Goal: Task Accomplishment & Management: Manage account settings

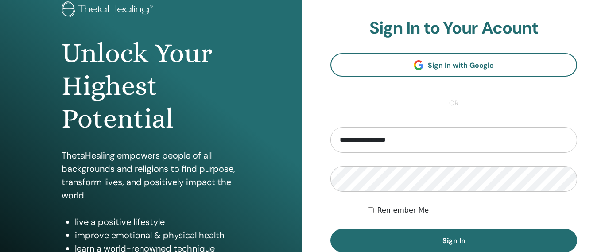
scroll to position [101, 0]
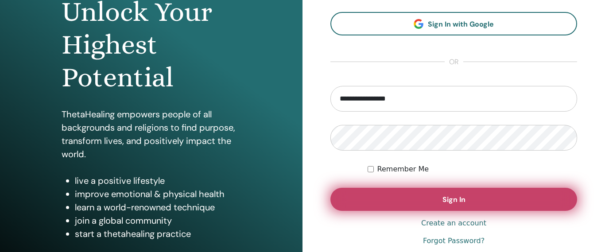
type input "**********"
click at [460, 206] on button "Sign In" at bounding box center [453, 199] width 247 height 23
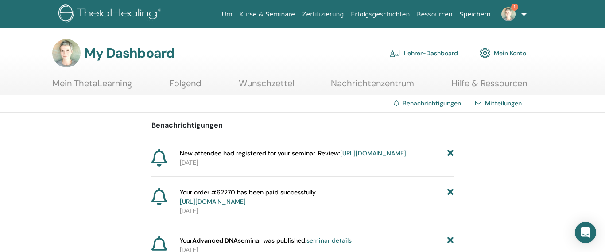
click at [340, 157] on link "https://member.thetahealing.com/instructor/seminar/377166/attendees" at bounding box center [373, 153] width 66 height 8
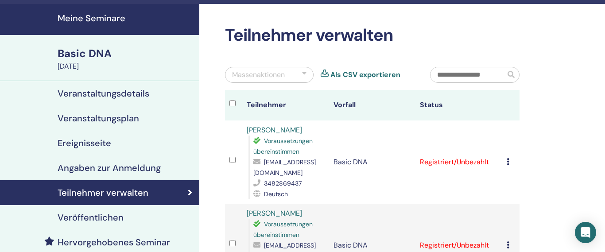
scroll to position [50, 0]
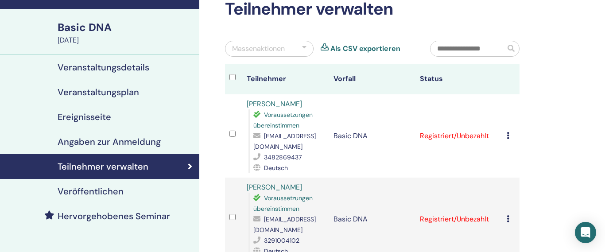
click at [509, 132] on icon at bounding box center [508, 135] width 3 height 7
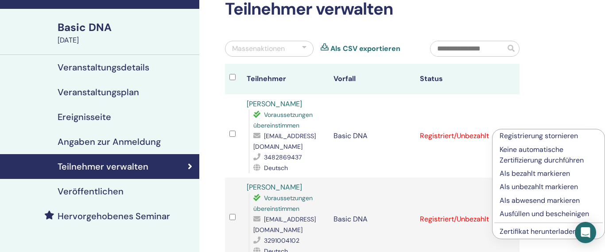
click at [561, 95] on div "Teilnehmer verwalten Massenaktionen Als CSV exportieren Teilnehmer Vorfall Stat…" at bounding box center [400, 199] width 403 height 442
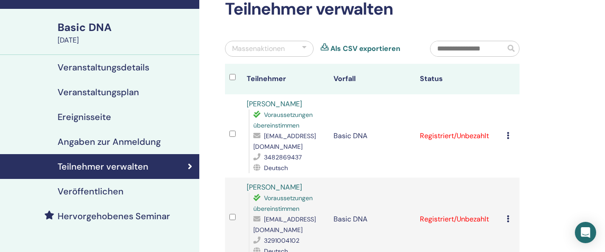
scroll to position [0, 0]
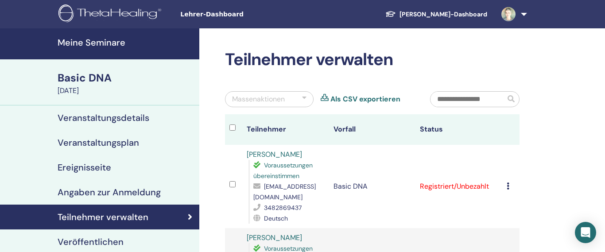
click at [93, 46] on h4 "Meine Seminare" at bounding box center [126, 42] width 136 height 11
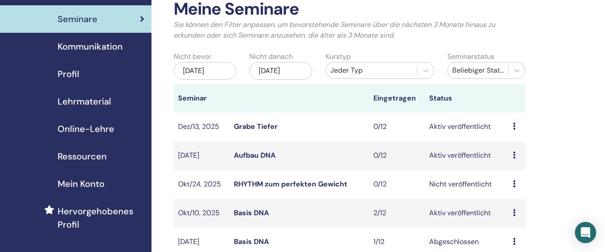
scroll to position [101, 0]
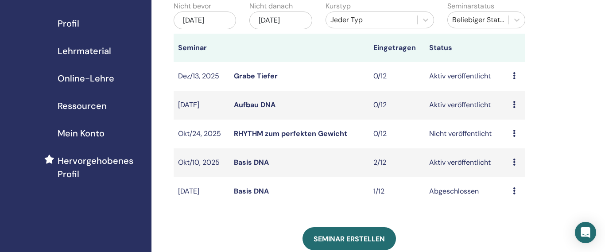
click at [322, 133] on link "RHYTHM zum perfekten Gewicht" at bounding box center [290, 133] width 113 height 9
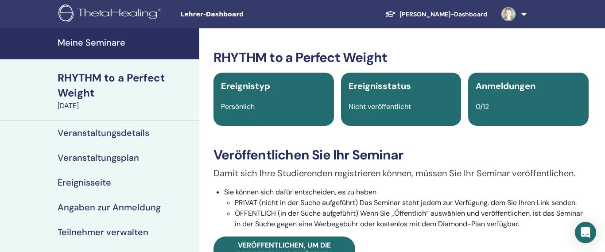
click at [110, 136] on h4 "Veranstaltungsdetails" at bounding box center [104, 133] width 92 height 11
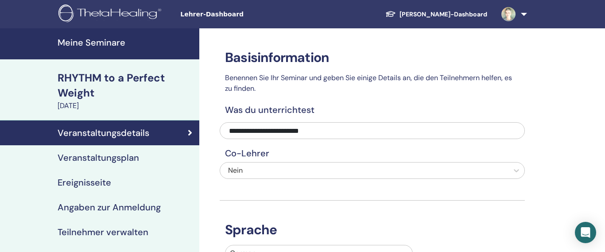
click at [98, 101] on link "RHYTHM to a Perfect Weight October 24, 2025" at bounding box center [125, 90] width 147 height 41
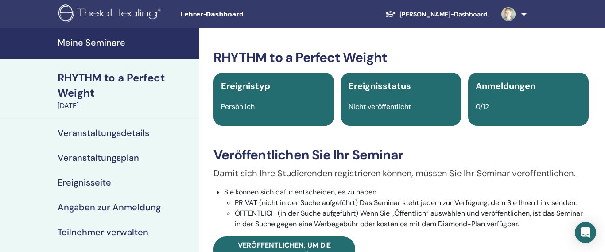
click at [100, 159] on h4 "Veranstaltungsplan" at bounding box center [98, 157] width 81 height 11
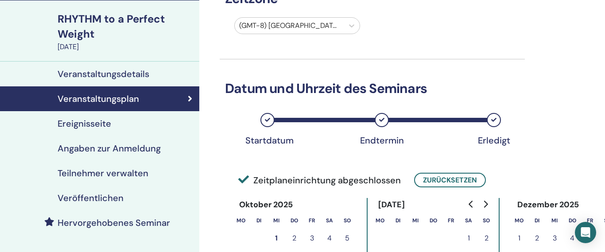
scroll to position [151, 0]
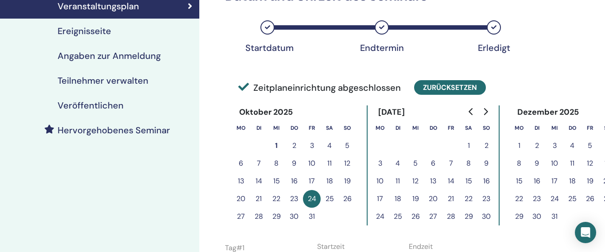
click at [446, 91] on button "Zurücksetzen" at bounding box center [450, 87] width 72 height 15
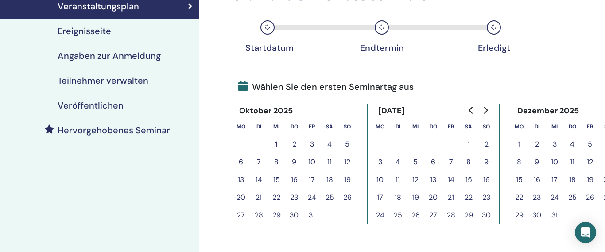
click at [437, 216] on button "27" at bounding box center [433, 215] width 18 height 18
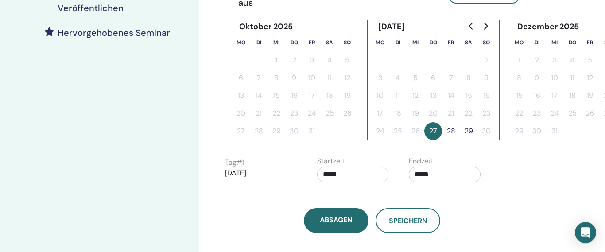
scroll to position [252, 0]
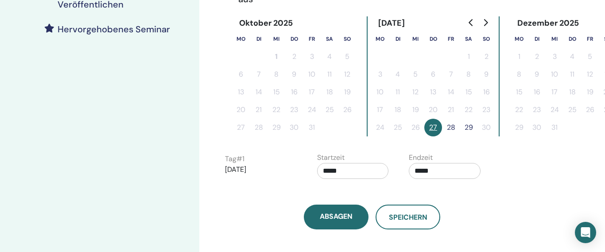
click at [432, 128] on button "27" at bounding box center [433, 128] width 18 height 18
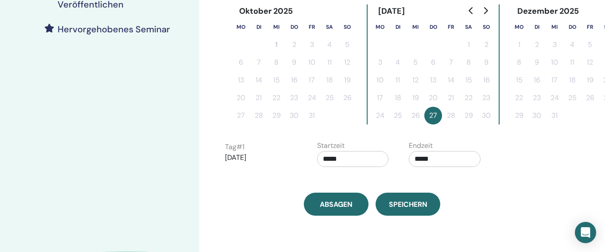
click at [353, 161] on input "*****" at bounding box center [353, 159] width 72 height 16
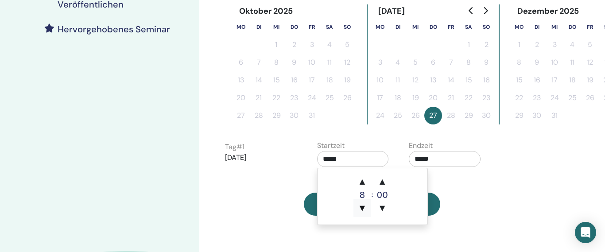
click at [362, 209] on span "▼" at bounding box center [362, 208] width 18 height 18
click at [380, 182] on span "▲" at bounding box center [382, 182] width 18 height 18
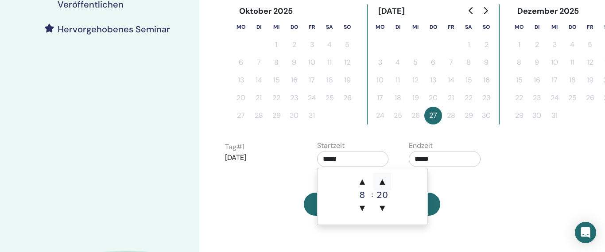
click at [380, 182] on span "▲" at bounding box center [382, 182] width 18 height 18
type input "*****"
click at [460, 157] on input "*****" at bounding box center [445, 159] width 72 height 16
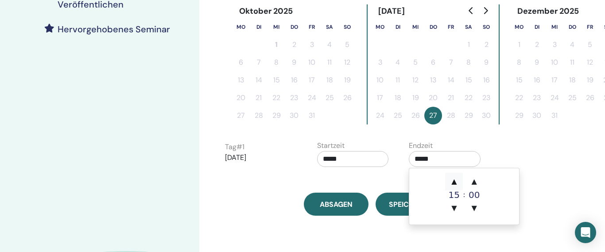
click at [452, 183] on span "▲" at bounding box center [454, 182] width 18 height 18
type input "*****"
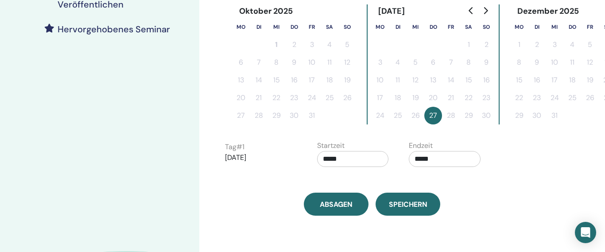
click at [538, 164] on div "Tag # 1 2025/11/27 Startzeit ***** Endzeit *****" at bounding box center [402, 155] width 368 height 31
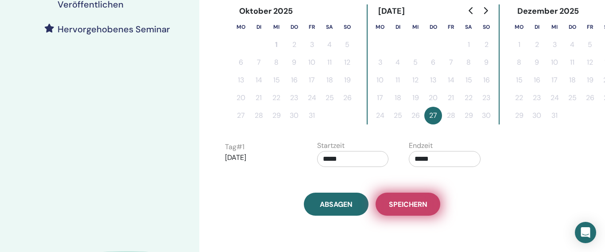
click at [411, 206] on span "Speichern" at bounding box center [408, 204] width 39 height 9
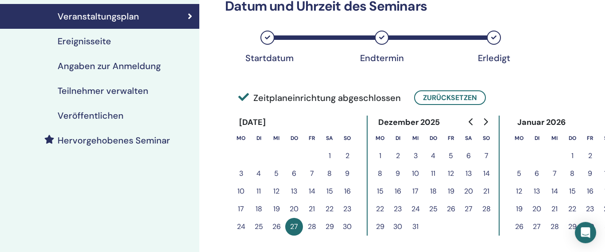
scroll to position [95, 0]
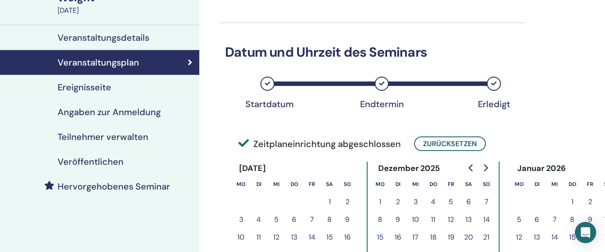
click at [114, 114] on h4 "Angaben zur Anmeldung" at bounding box center [109, 112] width 103 height 11
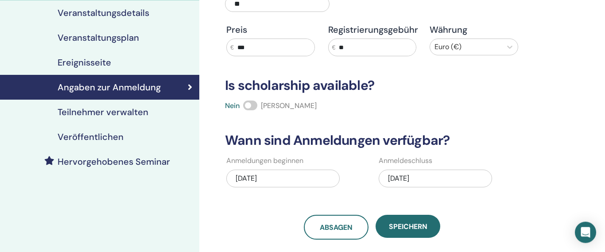
scroll to position [146, 0]
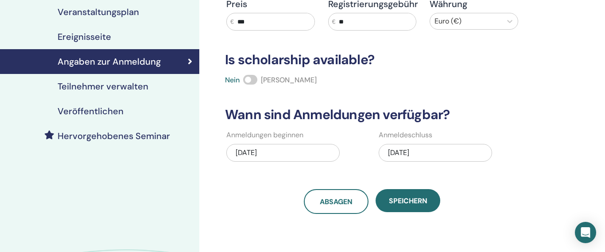
click at [428, 152] on div "10/20/2025" at bounding box center [435, 153] width 113 height 18
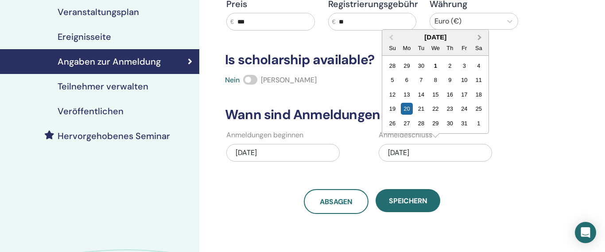
click at [483, 36] on button "Next Month" at bounding box center [480, 38] width 14 height 14
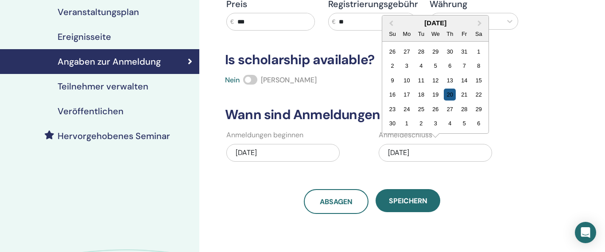
click at [450, 97] on div "20" at bounding box center [450, 95] width 12 height 12
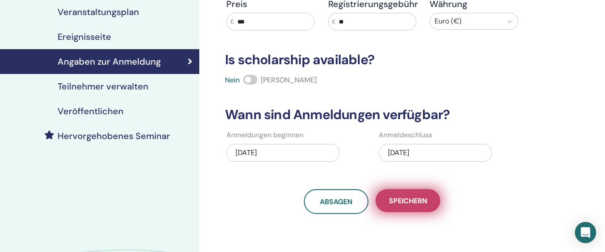
click at [415, 199] on span "Speichern" at bounding box center [408, 200] width 39 height 9
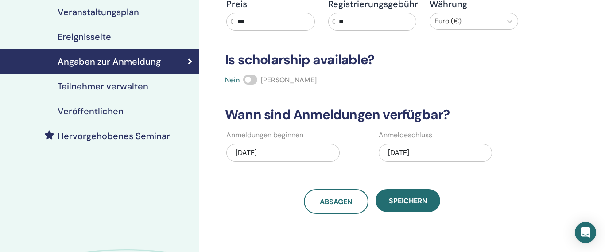
click at [108, 110] on h4 "Veröffentlichen" at bounding box center [91, 111] width 66 height 11
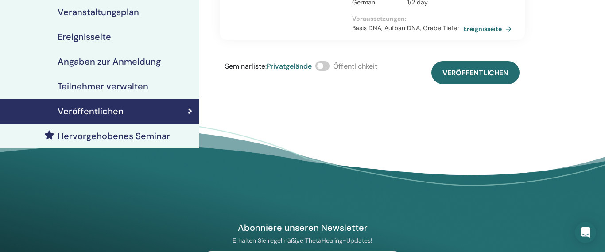
click at [325, 63] on span at bounding box center [322, 66] width 14 height 10
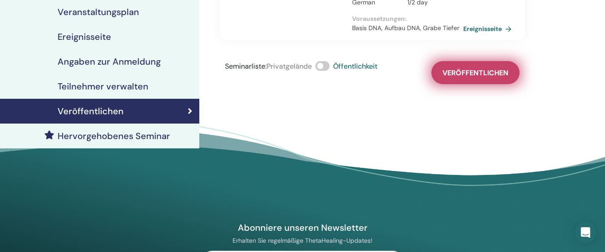
click at [489, 75] on span "Veröffentlichen" at bounding box center [475, 72] width 66 height 9
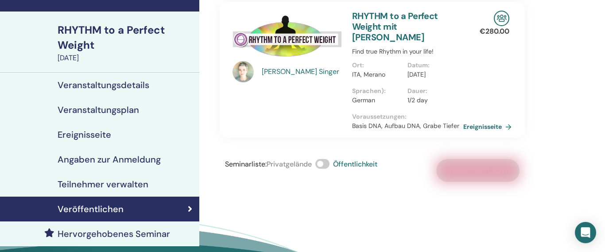
scroll to position [50, 0]
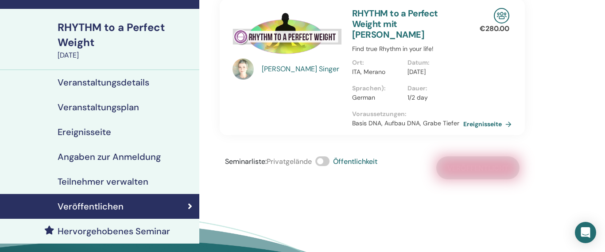
click at [121, 85] on h4 "Veranstaltungsdetails" at bounding box center [104, 82] width 92 height 11
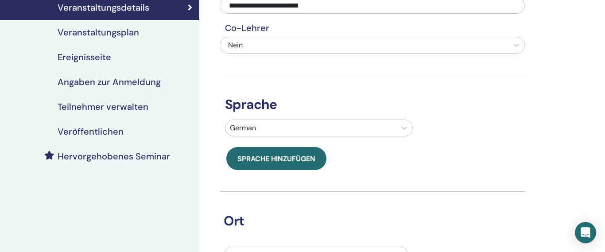
scroll to position [101, 0]
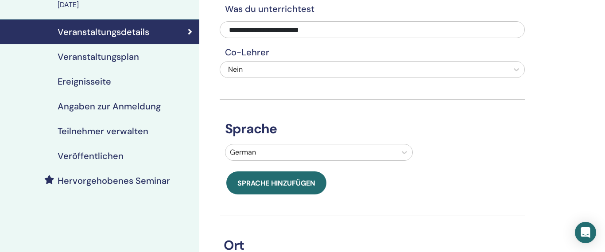
click at [112, 55] on h4 "Veranstaltungsplan" at bounding box center [98, 56] width 81 height 11
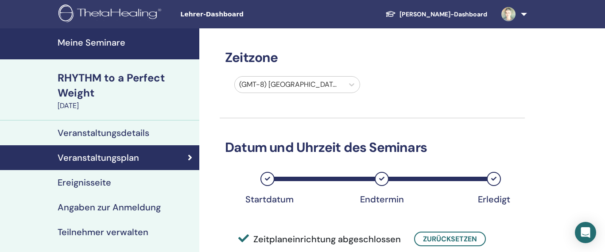
click at [84, 86] on div "RHYTHM to a Perfect Weight" at bounding box center [126, 85] width 136 height 30
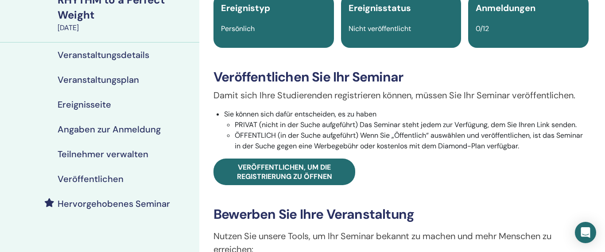
scroll to position [50, 0]
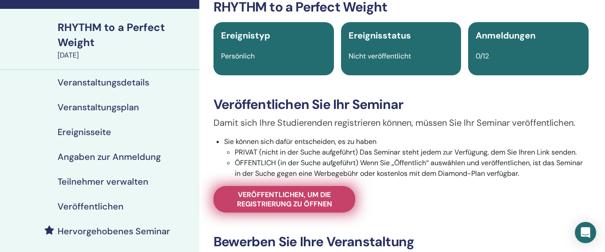
click at [322, 206] on span "Veröffentlichen, um die Registrierung zu öffnen" at bounding box center [285, 199] width 120 height 19
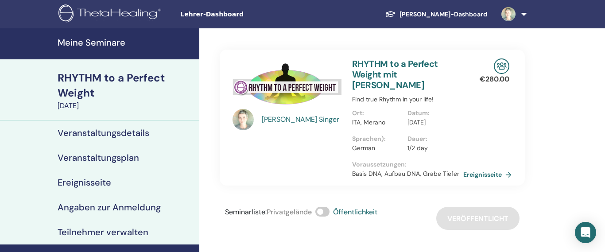
click at [116, 44] on h4 "Meine Seminare" at bounding box center [126, 42] width 136 height 11
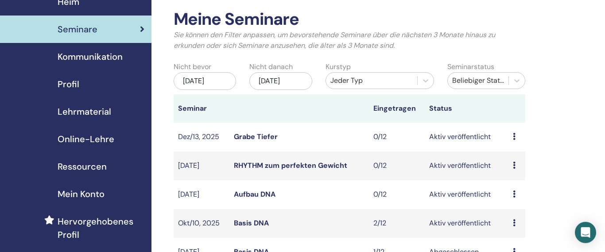
scroll to position [101, 0]
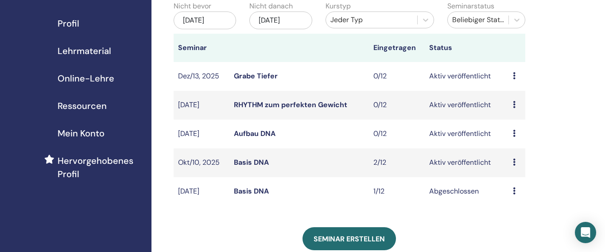
click at [515, 191] on icon at bounding box center [514, 190] width 3 height 7
click at [544, 181] on div "Meine Seminare Sie können den Filter anpassen, um bevorstehende Seminare über d…" at bounding box center [378, 215] width 454 height 577
click at [306, 105] on link "RHYTHM zum perfekten Gewicht" at bounding box center [290, 104] width 113 height 9
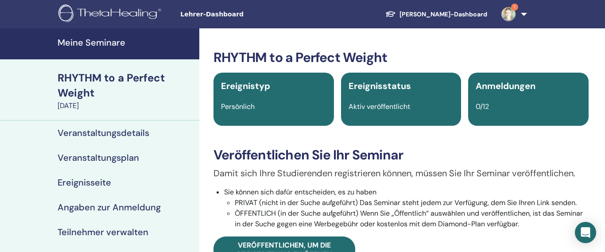
click at [516, 14] on span "1" at bounding box center [508, 13] width 21 height 7
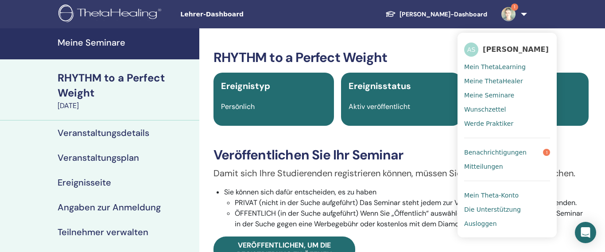
click at [505, 151] on span "Benachrichtigungen" at bounding box center [495, 152] width 62 height 8
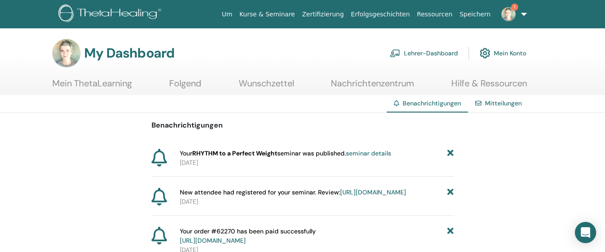
click at [517, 18] on link "1" at bounding box center [512, 14] width 36 height 28
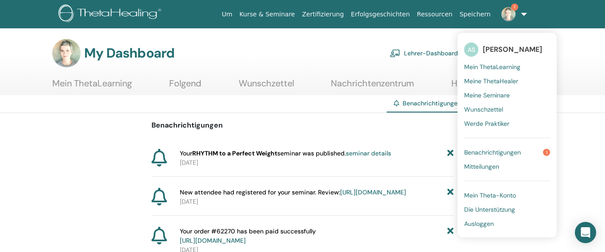
click at [484, 225] on span "Ausloggen" at bounding box center [479, 224] width 30 height 8
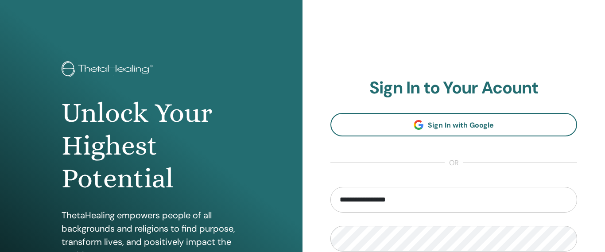
type input "**********"
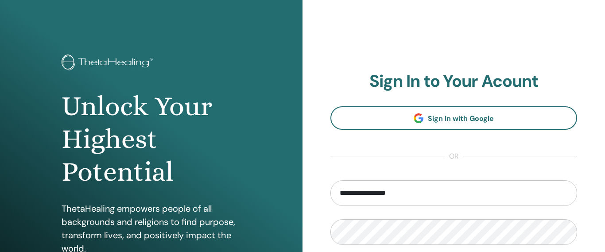
scroll to position [173, 0]
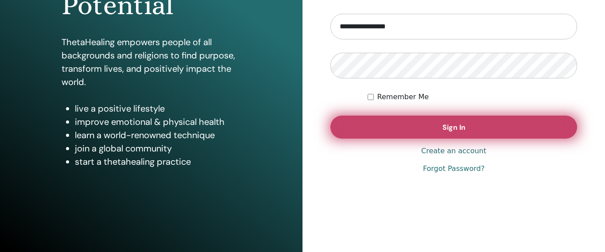
type input "**********"
click at [457, 128] on span "Sign In" at bounding box center [453, 127] width 23 height 9
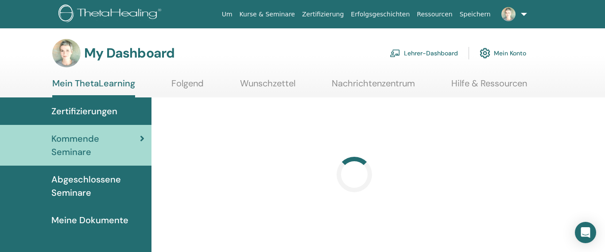
click at [421, 54] on link "Lehrer-Dashboard" at bounding box center [424, 52] width 68 height 19
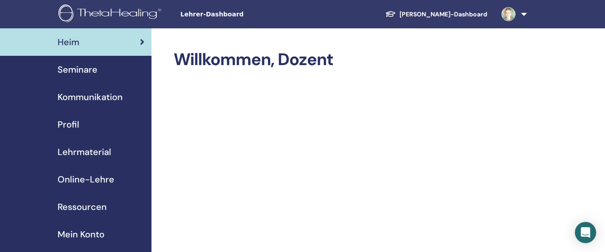
click at [73, 72] on span "Seminare" at bounding box center [78, 69] width 40 height 13
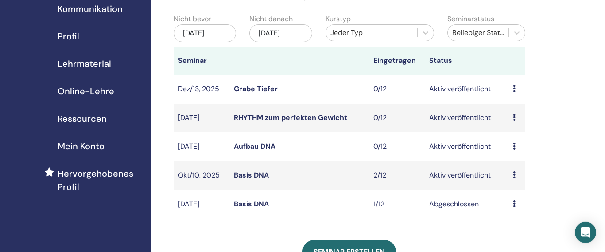
scroll to position [101, 0]
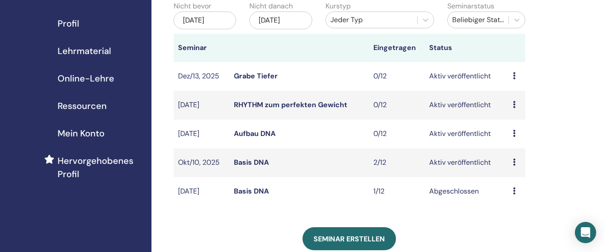
click at [307, 105] on link "RHYTHM zum perfekten Gewicht" at bounding box center [290, 104] width 113 height 9
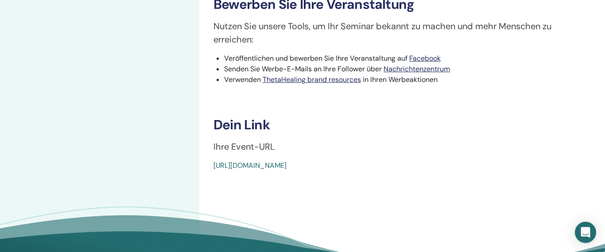
scroll to position [303, 0]
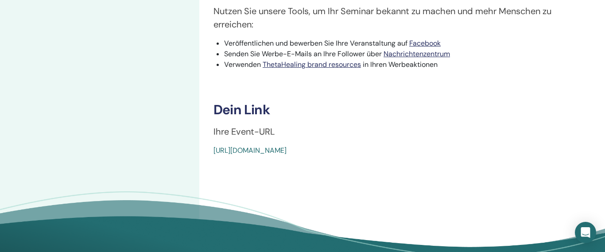
click at [287, 151] on link "[URL][DOMAIN_NAME]" at bounding box center [249, 150] width 73 height 9
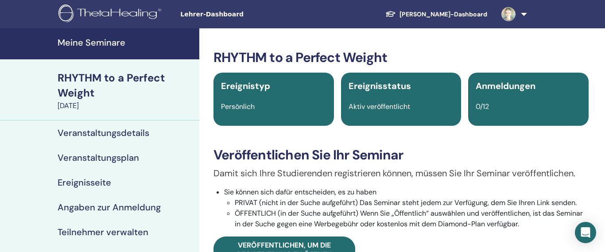
click at [521, 15] on link at bounding box center [512, 14] width 36 height 28
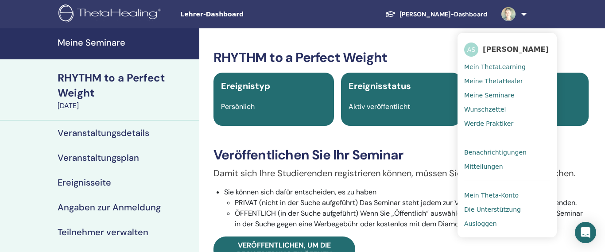
click at [479, 223] on span "Ausloggen" at bounding box center [480, 224] width 32 height 8
